Goal: Complete application form

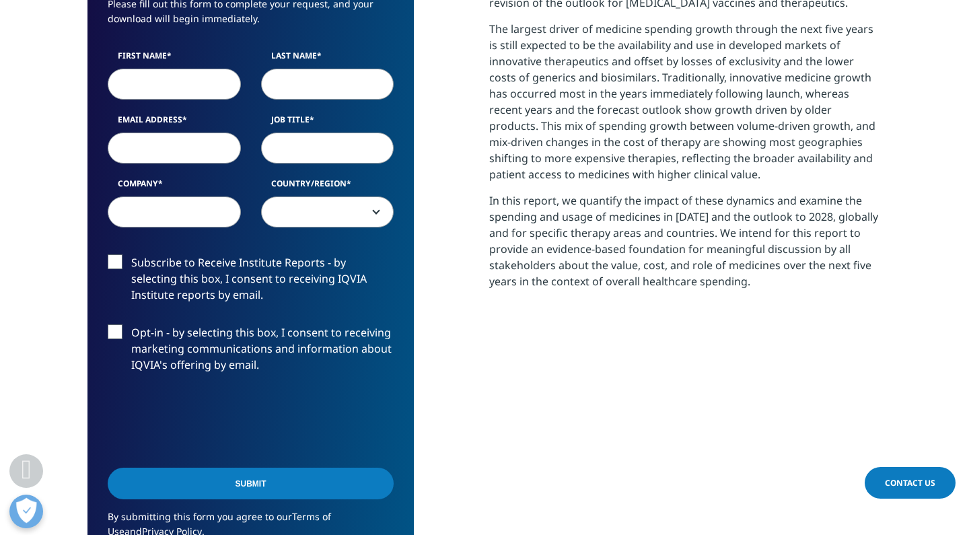
scroll to position [682, 0]
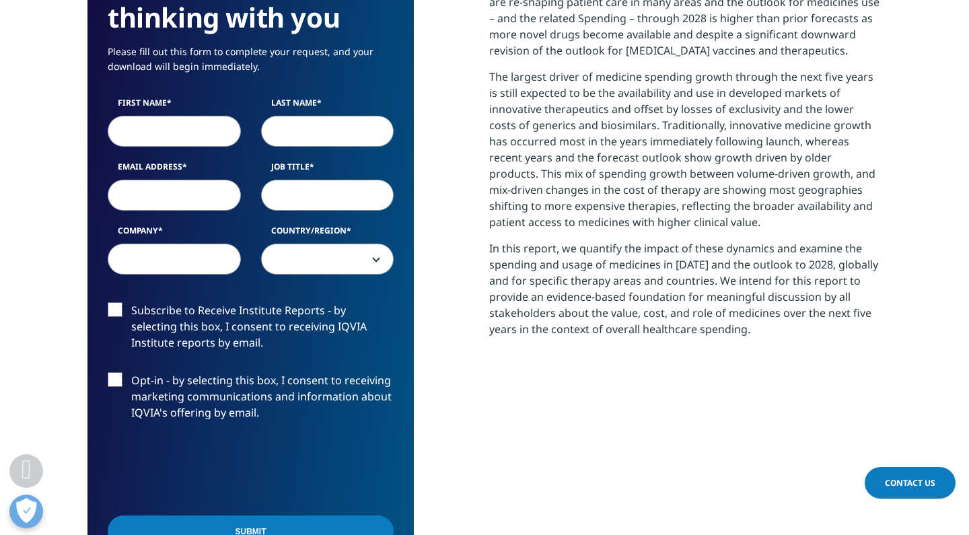
click at [182, 127] on input "First Name" at bounding box center [174, 131] width 133 height 31
type input "sd"
type input "sss"
click at [290, 207] on input "Job Title" at bounding box center [327, 195] width 133 height 31
type input "ss"
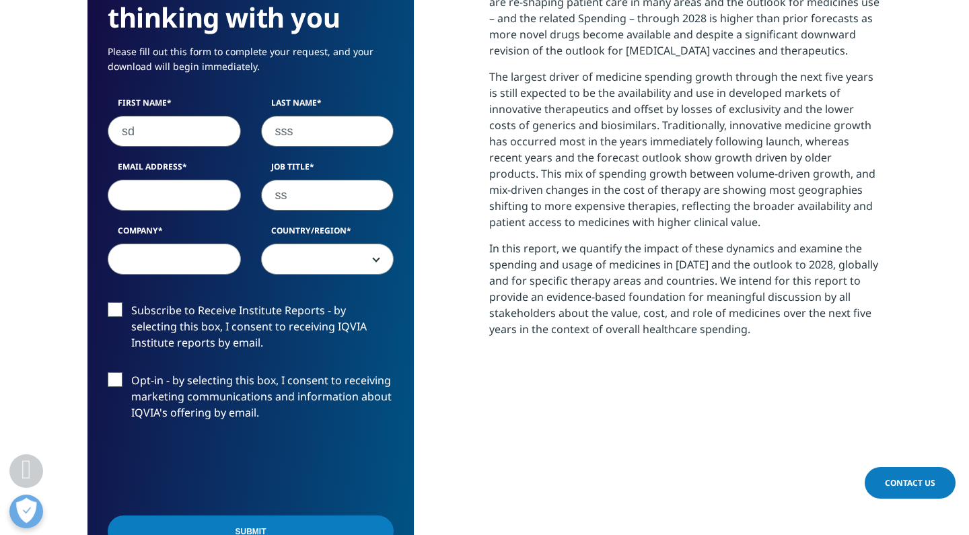
click at [225, 206] on input "Email Address" at bounding box center [174, 195] width 133 height 31
type input "[EMAIL_ADDRESS][DOMAIN_NAME]"
type input "ssss"
click at [390, 272] on span at bounding box center [328, 259] width 132 height 31
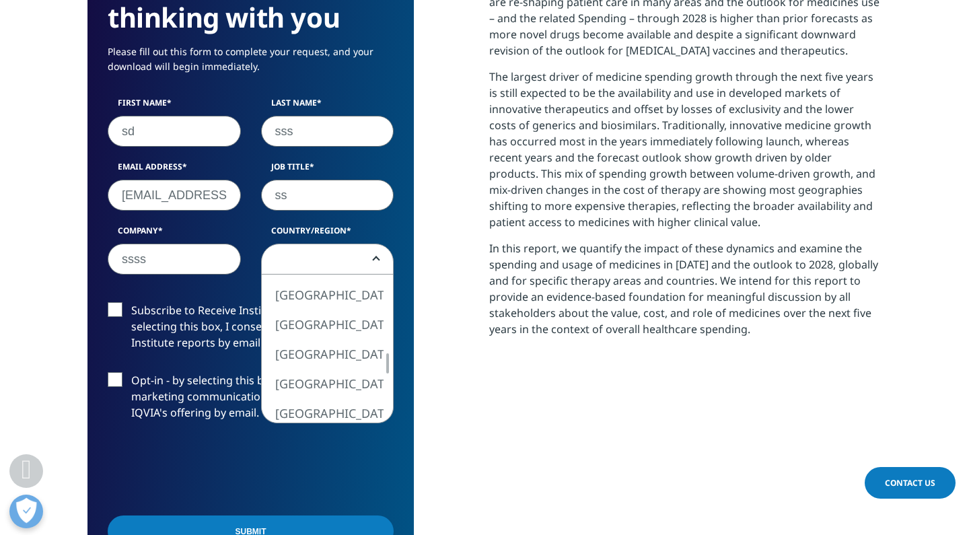
select select "[GEOGRAPHIC_DATA]"
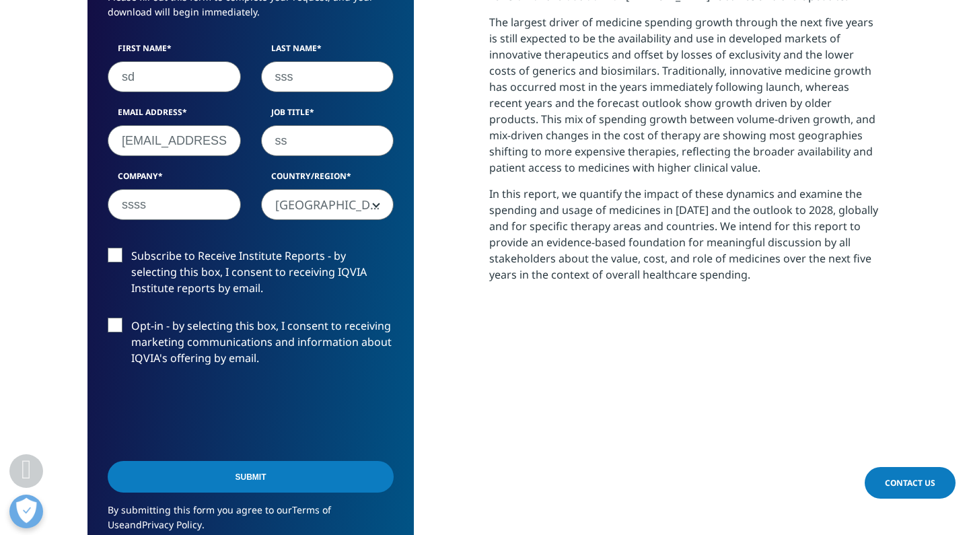
scroll to position [737, 0]
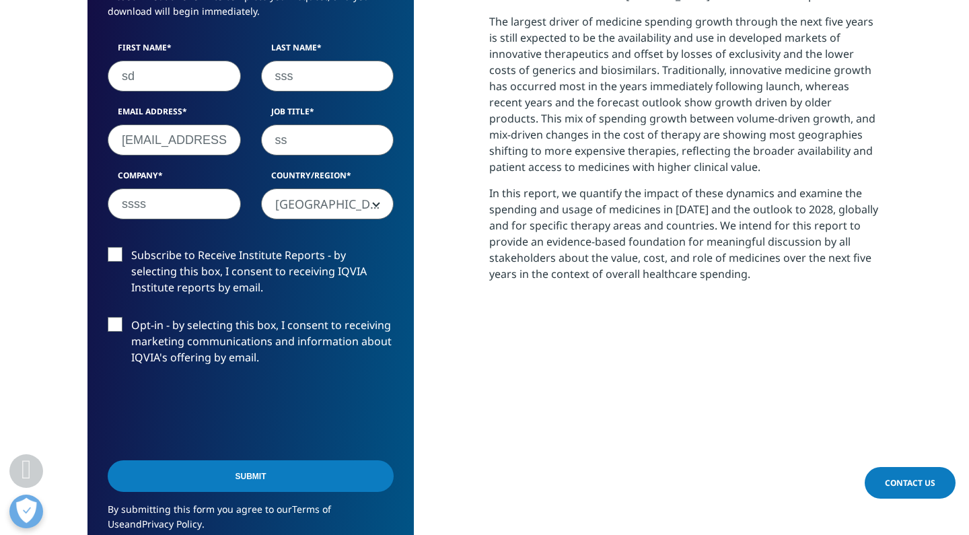
click at [205, 488] on input "Submit" at bounding box center [251, 476] width 286 height 32
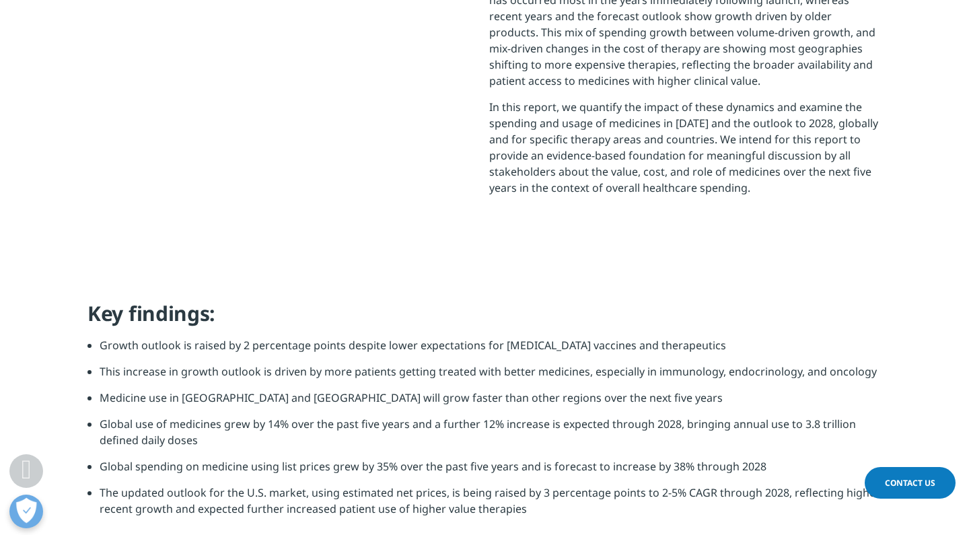
scroll to position [468, 794]
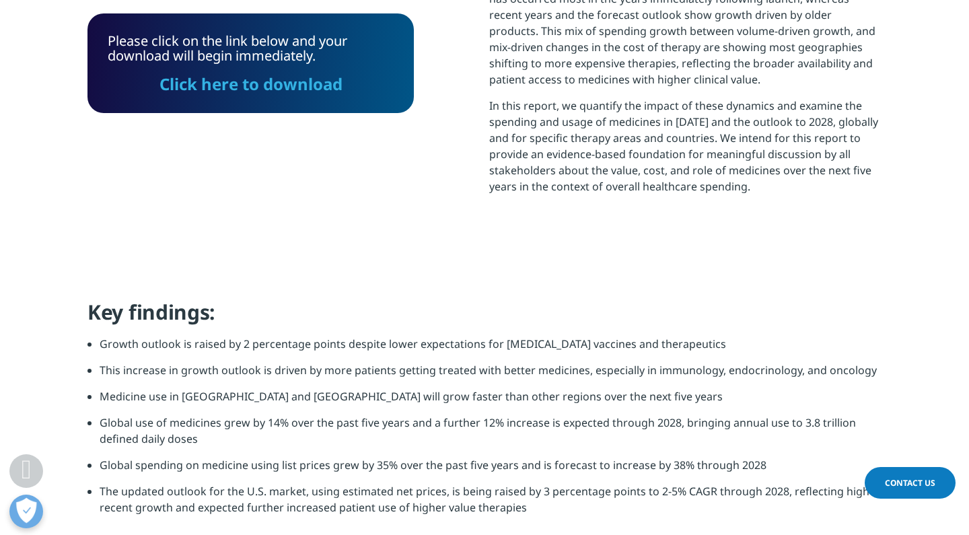
click at [314, 94] on link "Click here to download" at bounding box center [250, 84] width 183 height 22
